Goal: Information Seeking & Learning: Learn about a topic

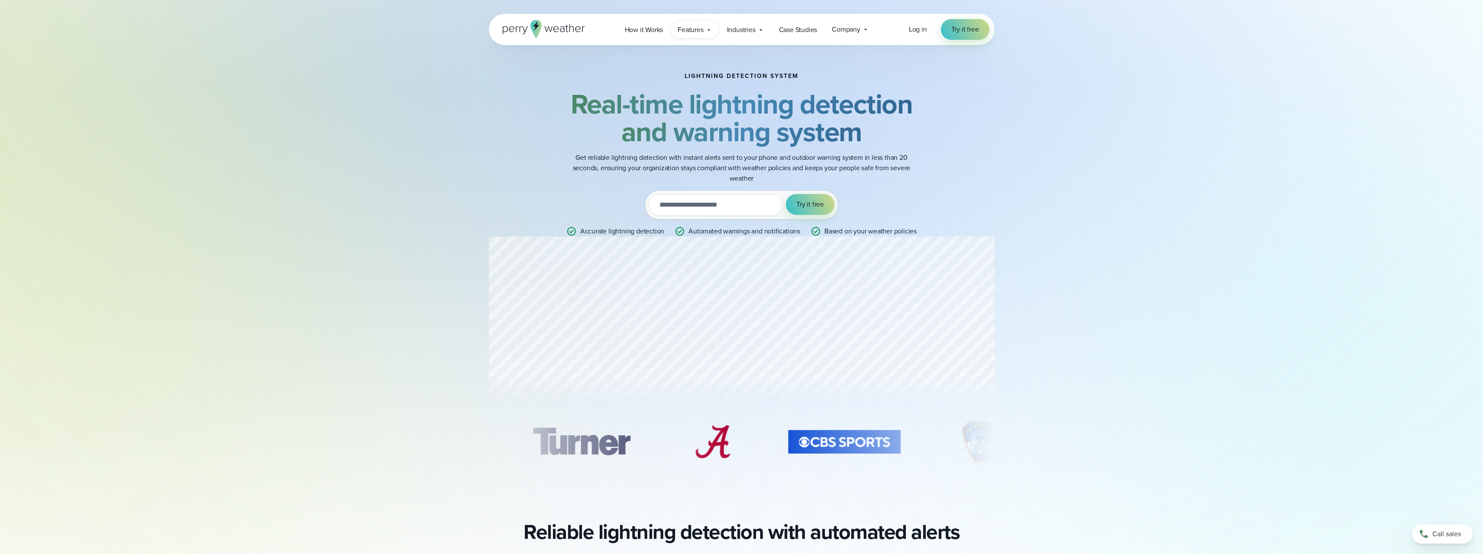
click at [705, 30] on div "Features Explore All Features Explore Perry Weather's on-site weather hardware …" at bounding box center [694, 30] width 49 height 18
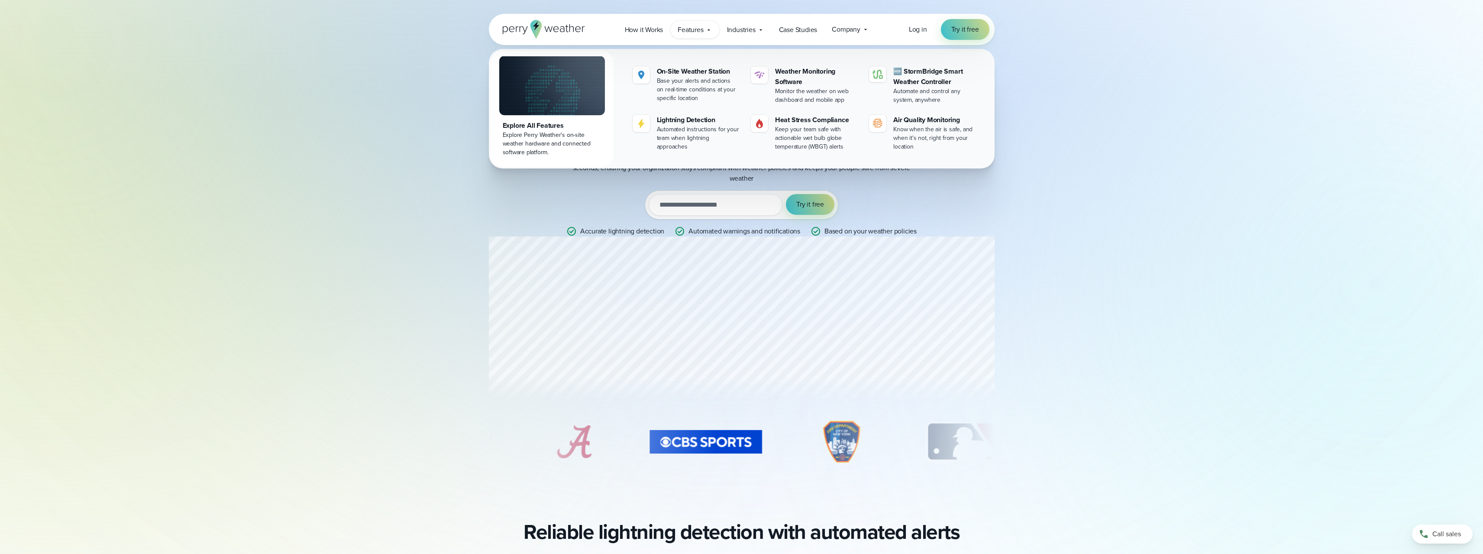
click at [275, 175] on div "Lightning detection system Real-time lightning detection and warning system Get…" at bounding box center [741, 132] width 1483 height 264
